Goal: Transaction & Acquisition: Book appointment/travel/reservation

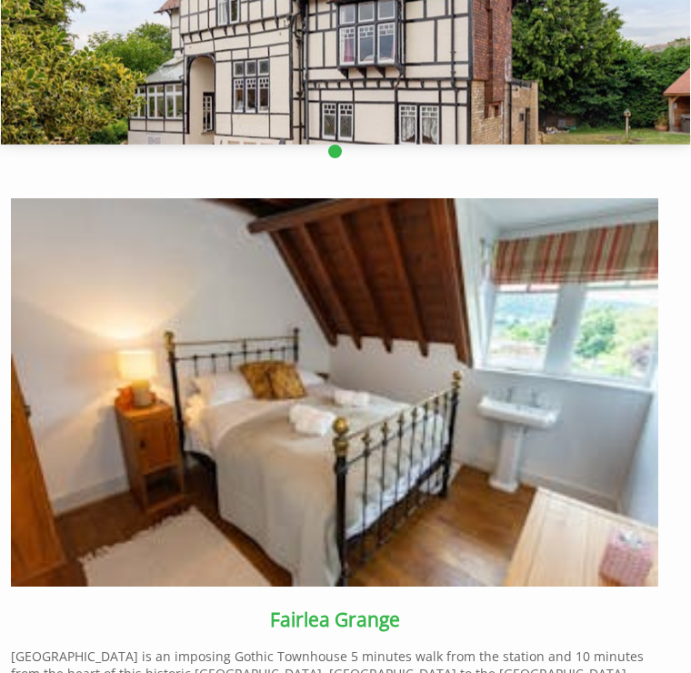
scroll to position [211, 0]
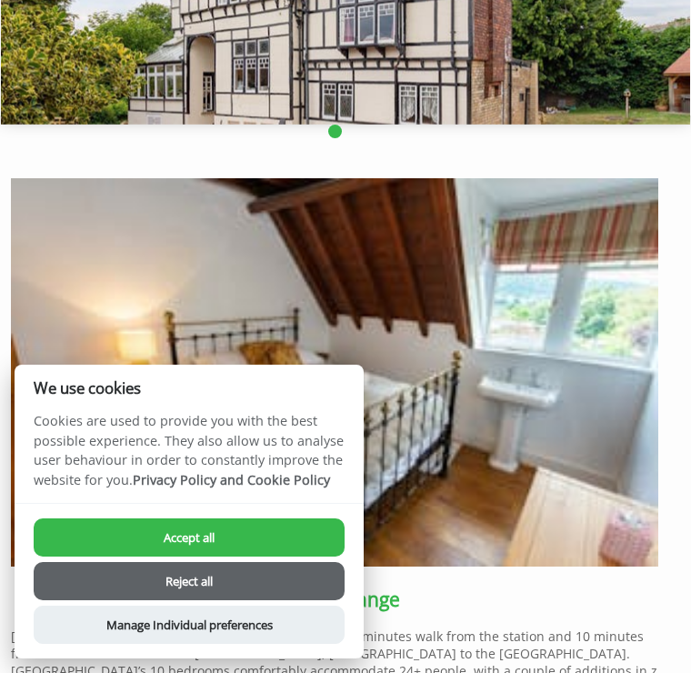
click at [219, 556] on button "Accept all" at bounding box center [189, 537] width 311 height 38
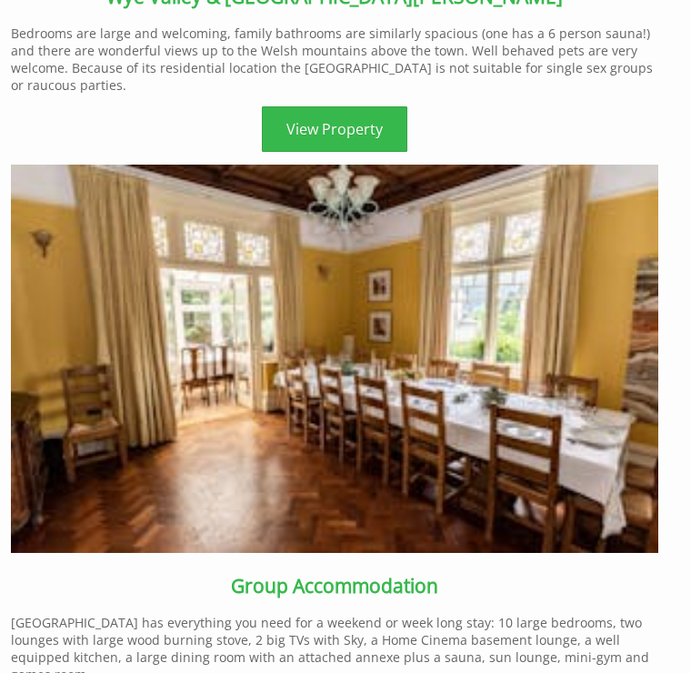
scroll to position [1403, 0]
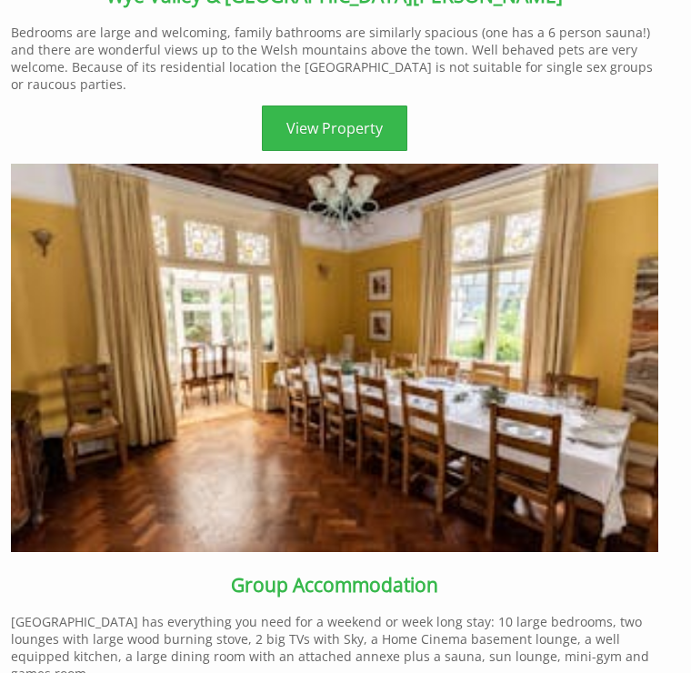
click at [342, 152] on link "View Property" at bounding box center [334, 128] width 145 height 45
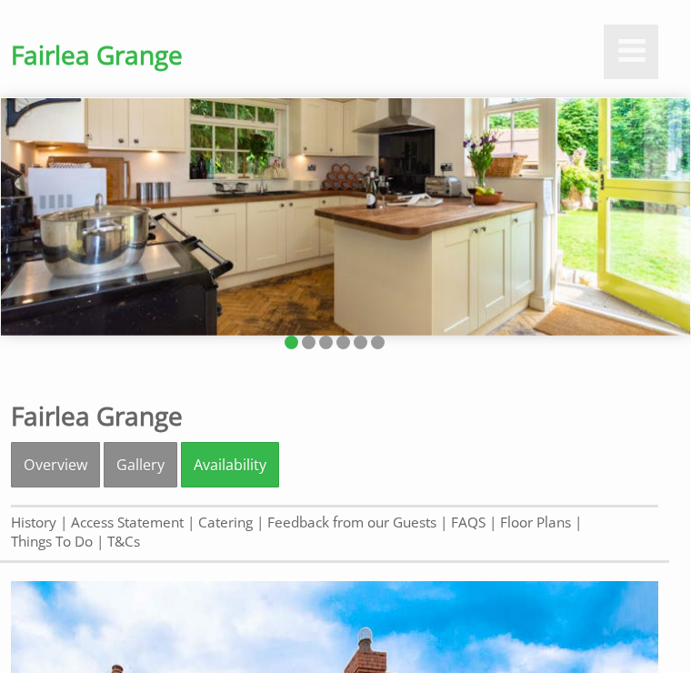
click at [455, 298] on img at bounding box center [345, 216] width 689 height 237
click at [136, 487] on link "Gallery" at bounding box center [141, 464] width 74 height 45
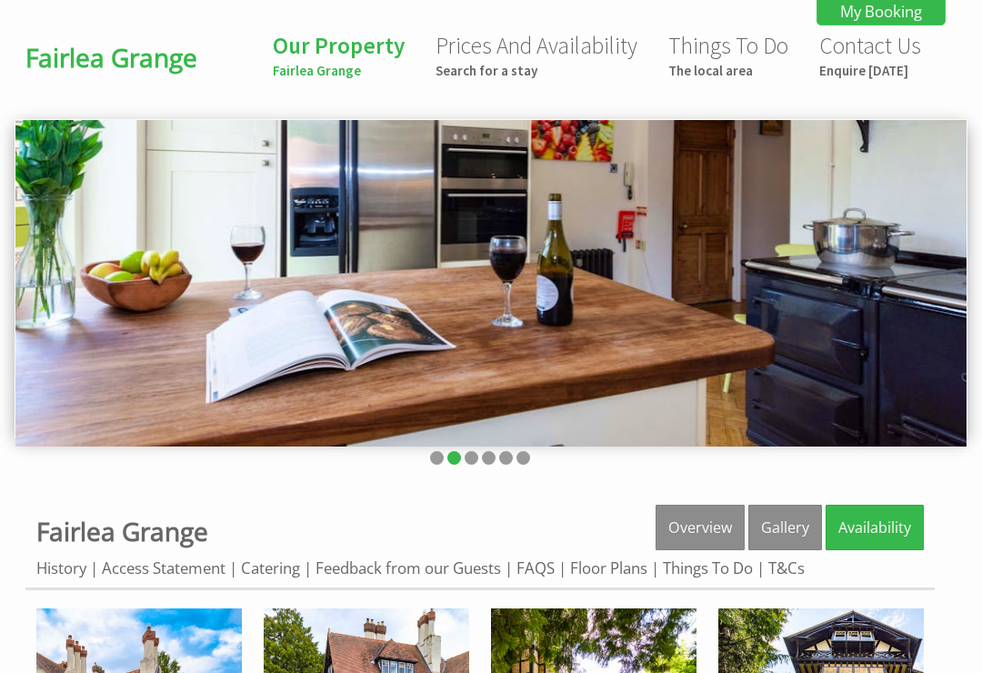
click at [497, 53] on link "Prices And Availability Search for a stay" at bounding box center [536, 55] width 202 height 48
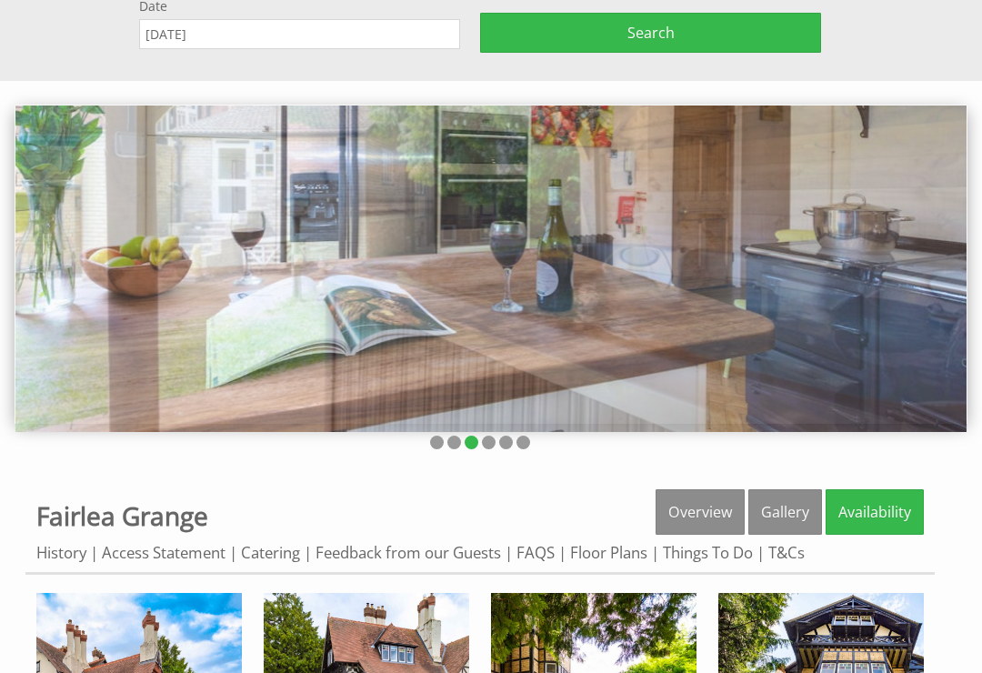
scroll to position [155, 0]
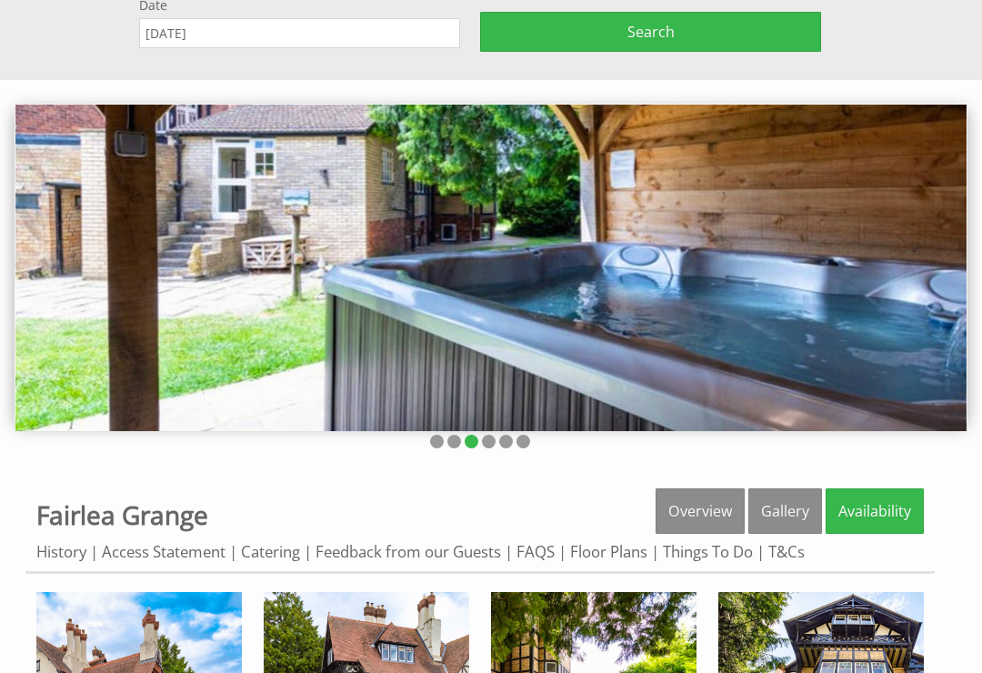
click at [252, 48] on input "[DATE]" at bounding box center [299, 33] width 321 height 30
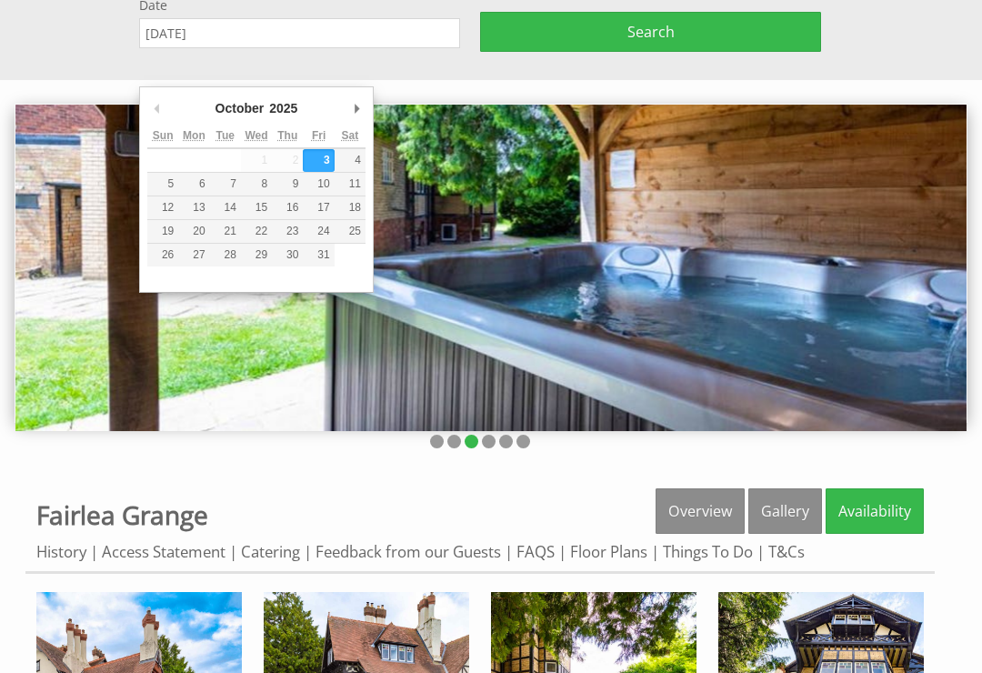
click at [196, 14] on label "Date" at bounding box center [299, 4] width 321 height 17
click at [196, 32] on input "[DATE]" at bounding box center [299, 33] width 321 height 30
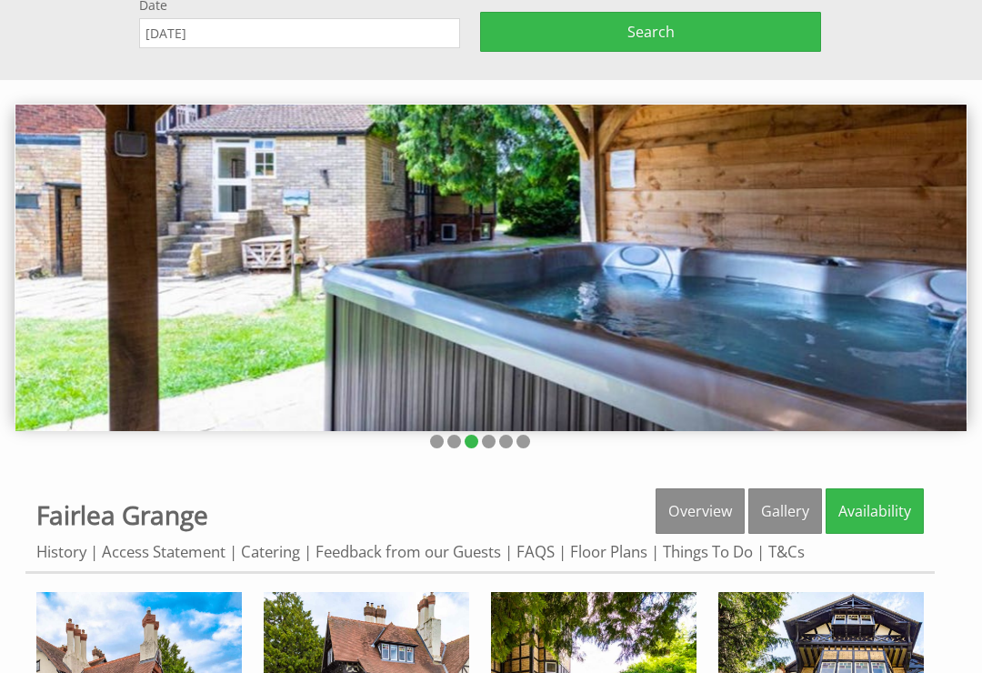
click at [194, 14] on label "Date" at bounding box center [299, 4] width 321 height 17
click at [194, 33] on input "[DATE]" at bounding box center [299, 33] width 321 height 30
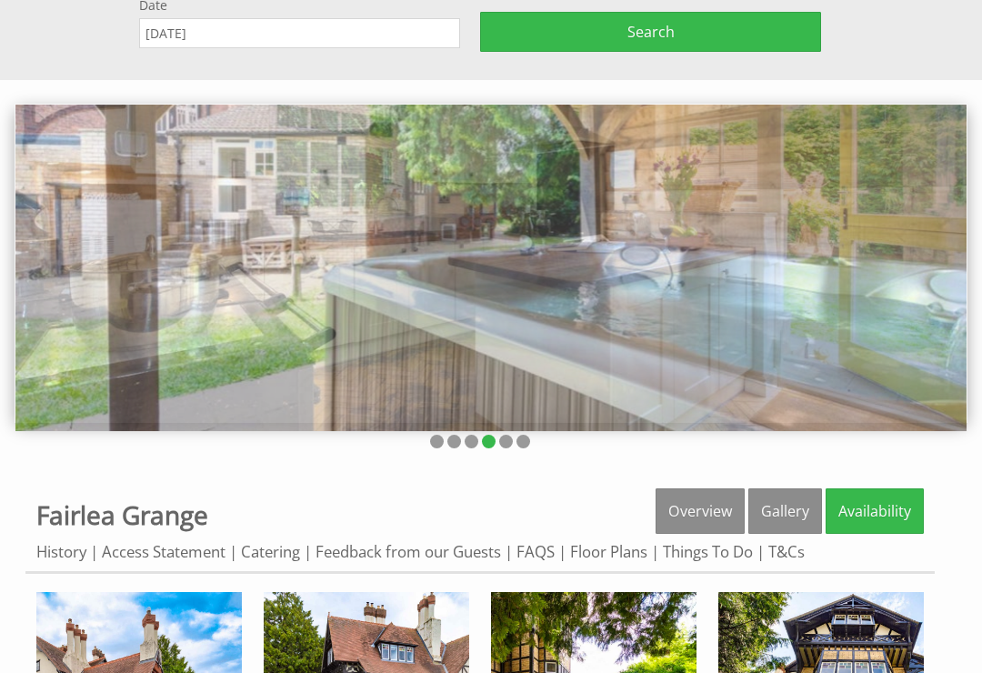
click at [255, 48] on input "[DATE]" at bounding box center [299, 33] width 321 height 30
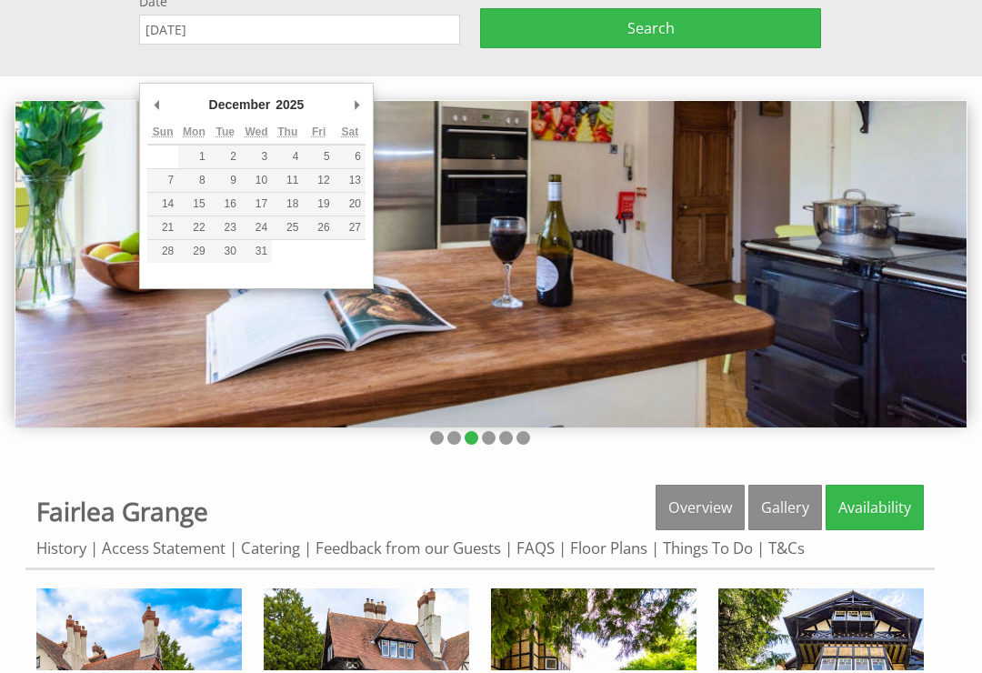
type input "24/12/2025"
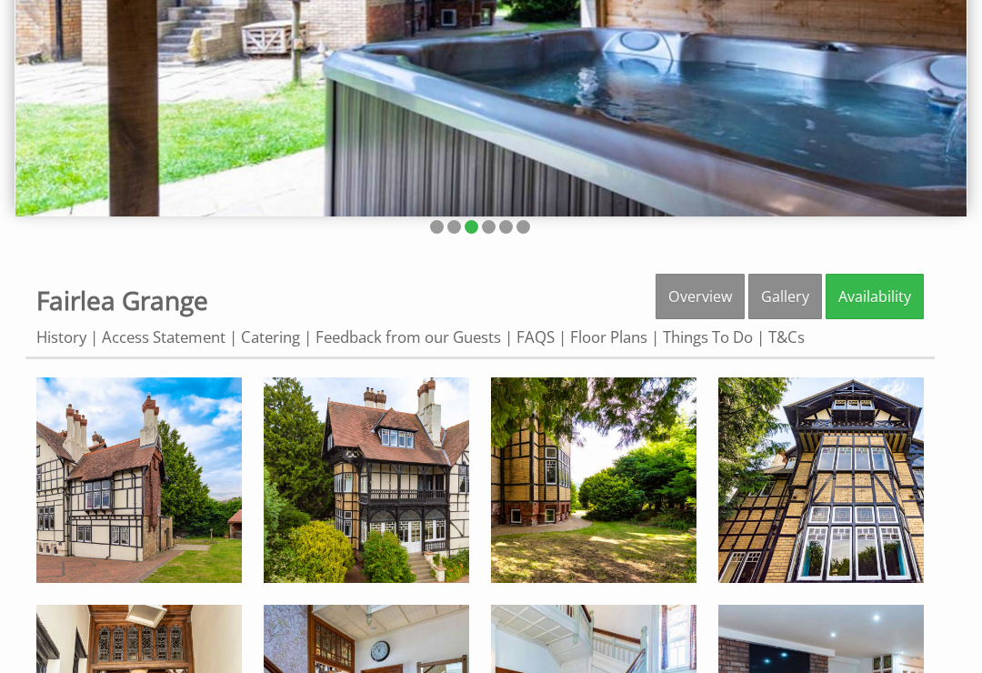
scroll to position [384, 0]
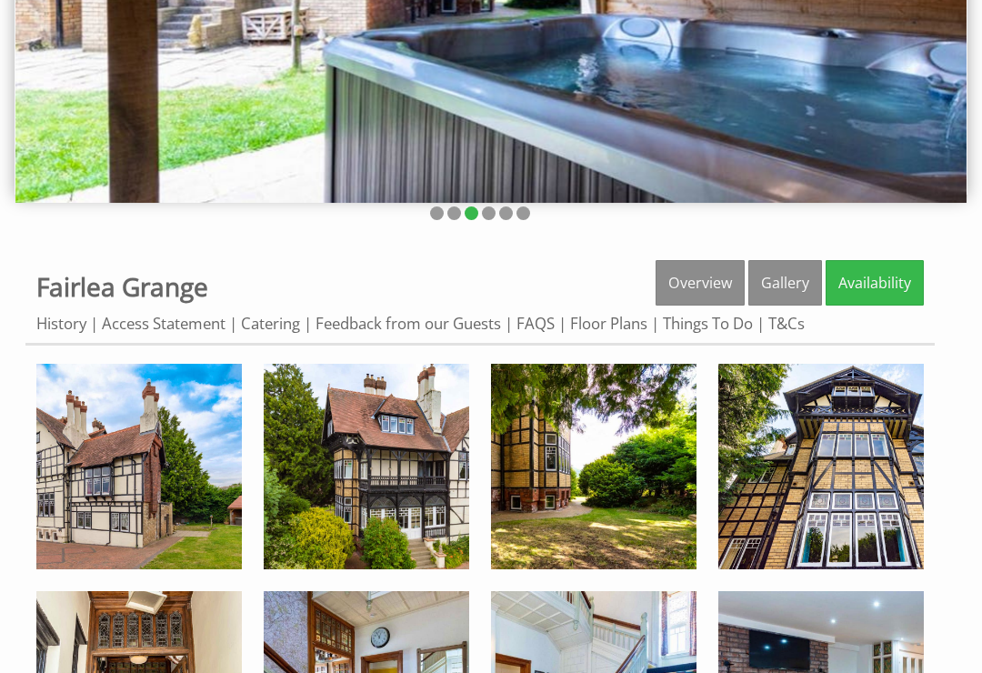
click at [690, 305] on link "Availability" at bounding box center [874, 282] width 98 height 45
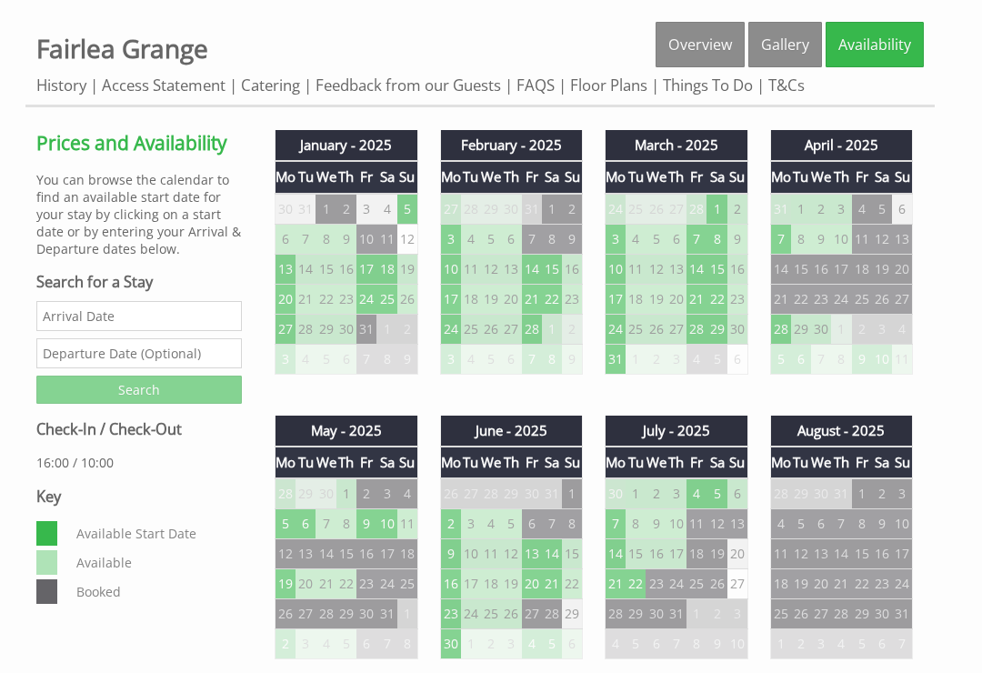
scroll to position [490, 0]
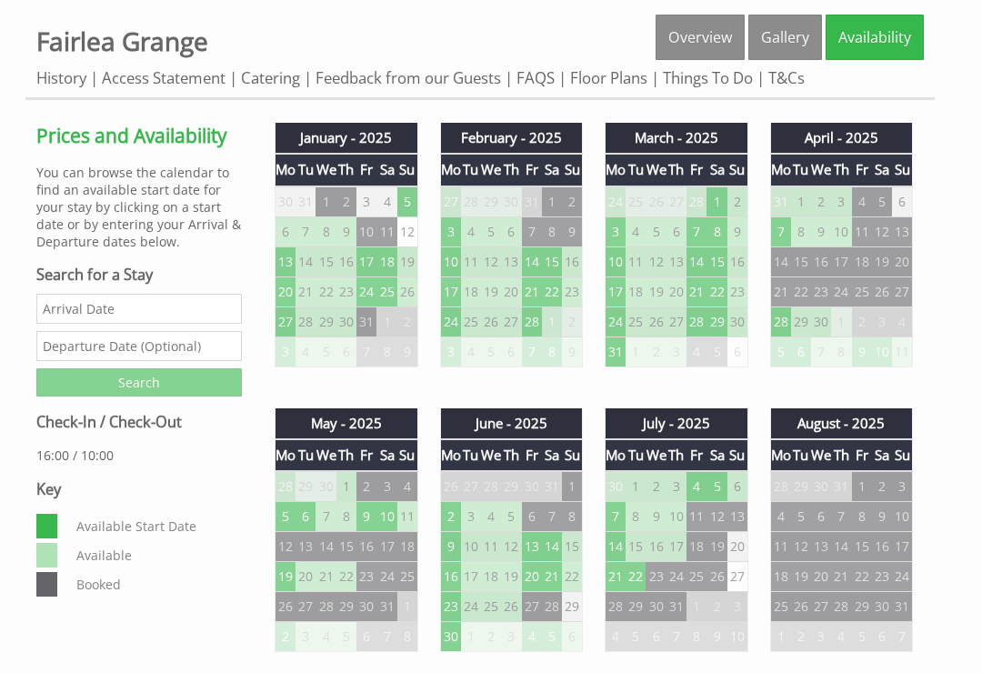
click at [141, 324] on input "Date" at bounding box center [138, 309] width 205 height 30
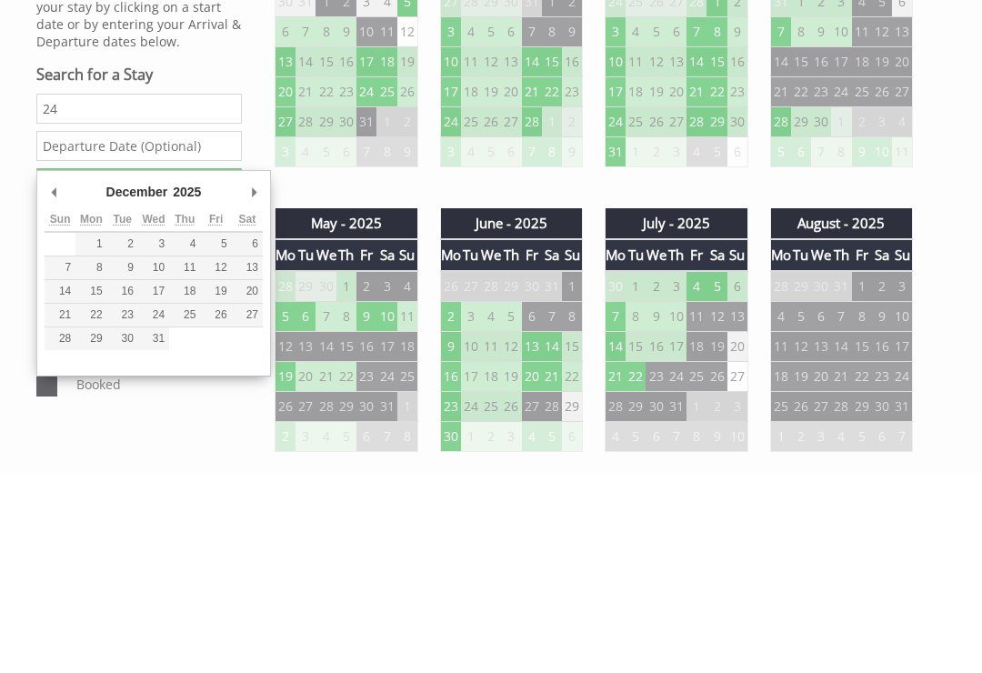
type input "[DATE]"
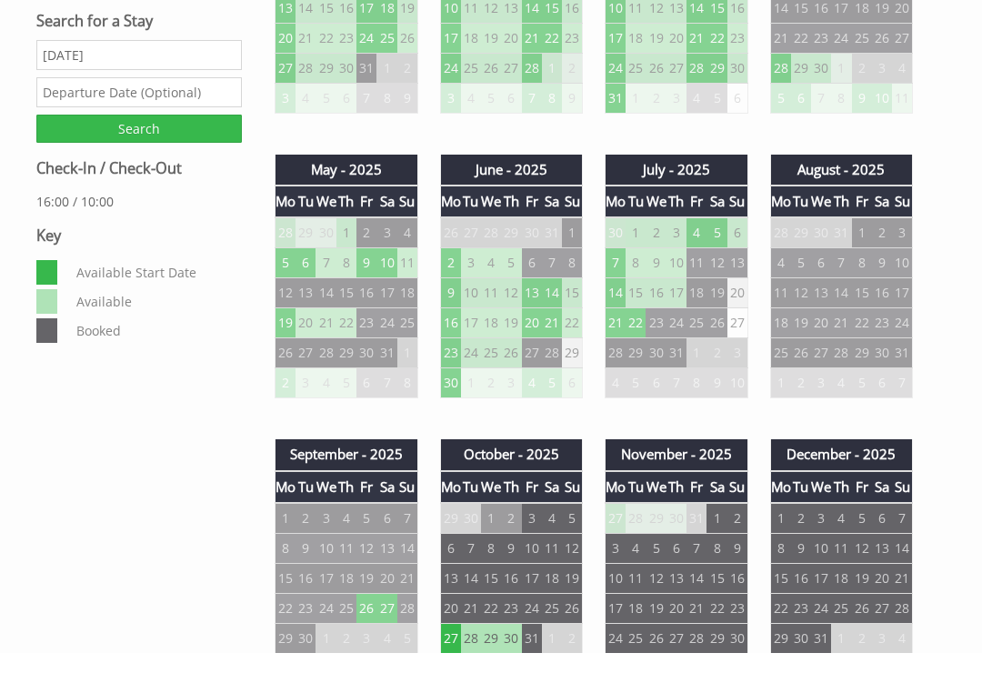
scroll to position [697, 0]
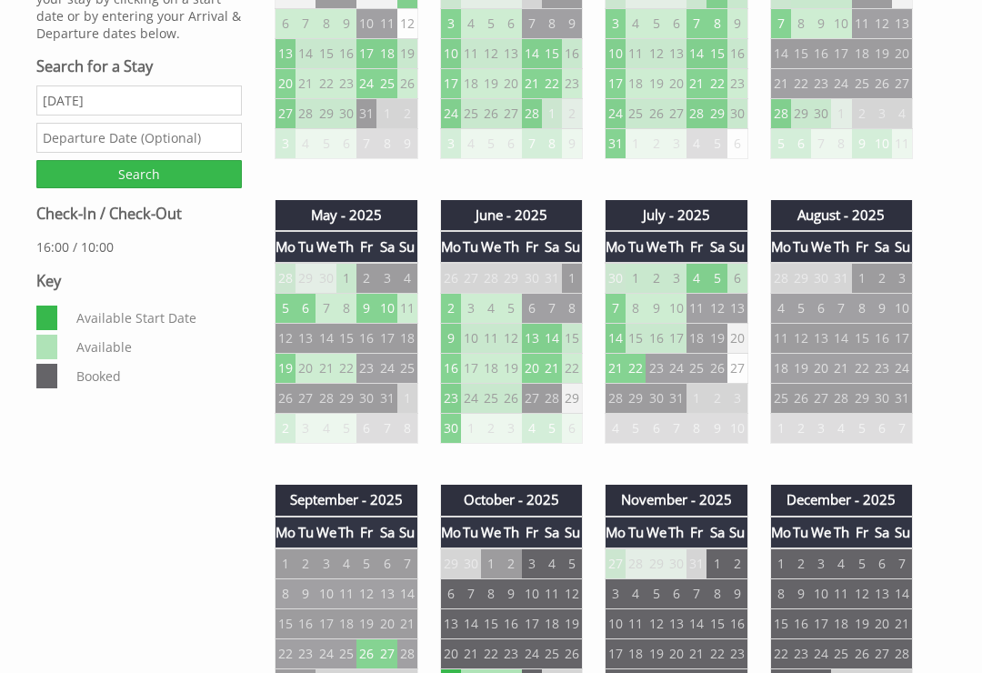
click at [169, 189] on input "Search" at bounding box center [138, 175] width 205 height 28
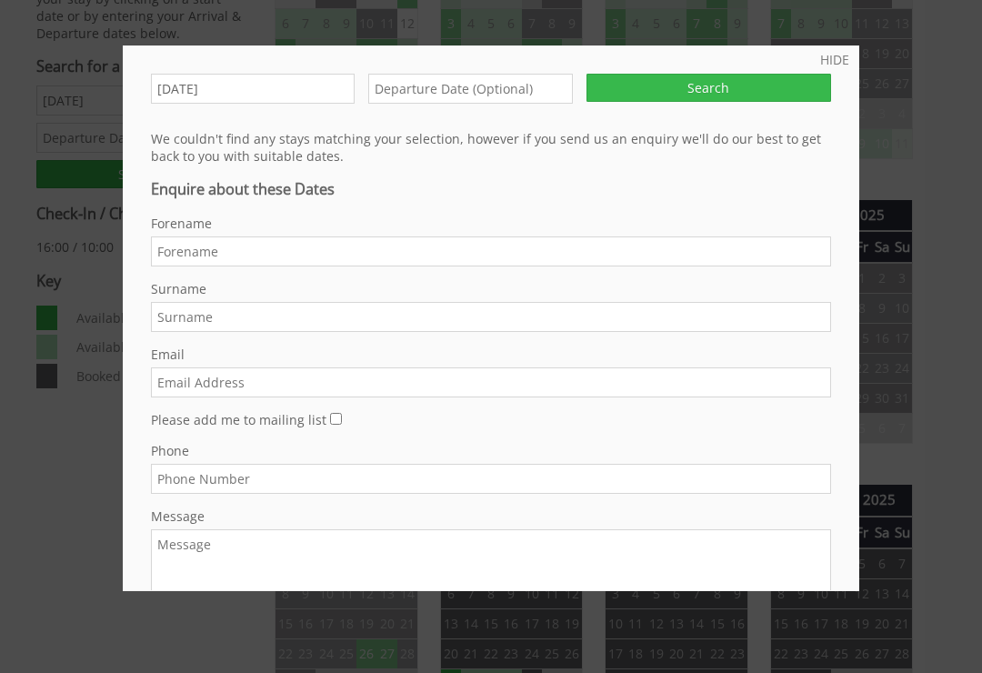
click at [293, 90] on input "[DATE]" at bounding box center [253, 89] width 204 height 30
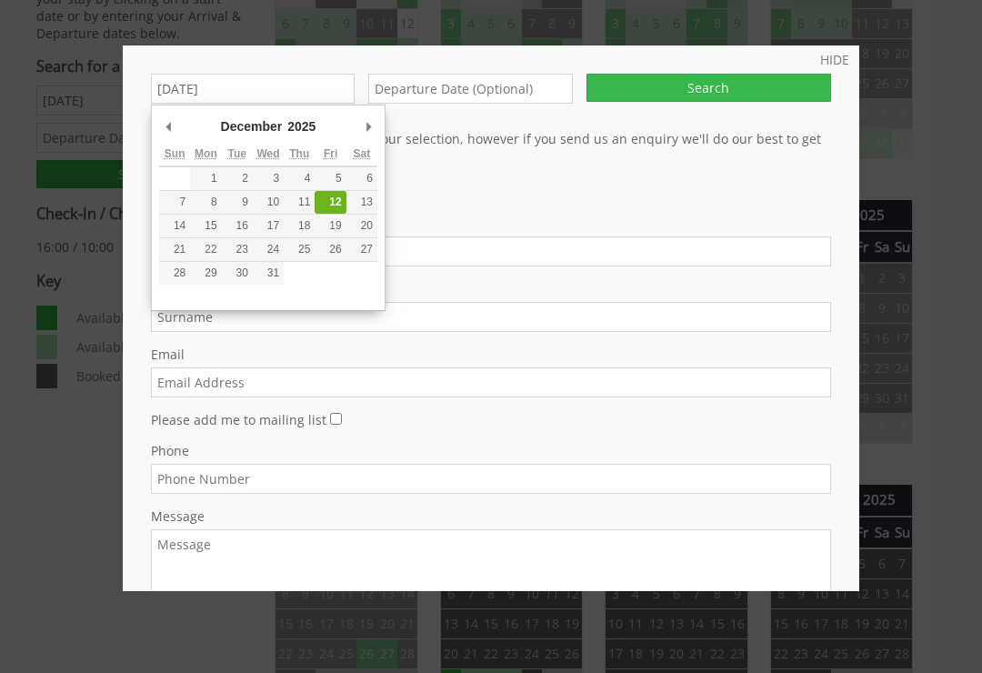
scroll to position [697, 0]
type input "[DATE]"
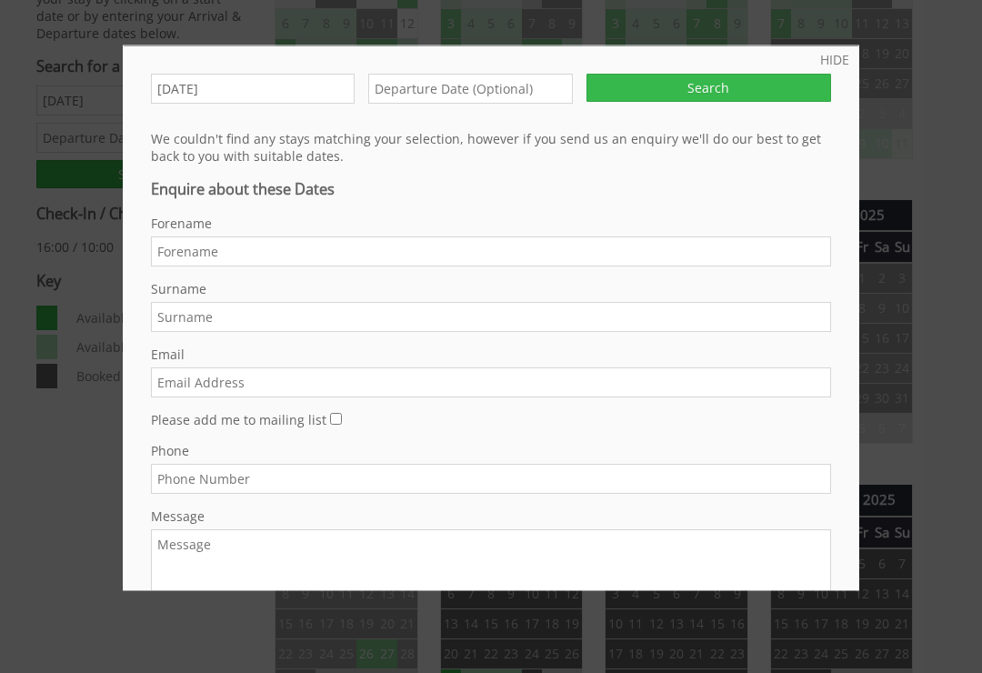
scroll to position [698, 0]
